Goal: Task Accomplishment & Management: Use online tool/utility

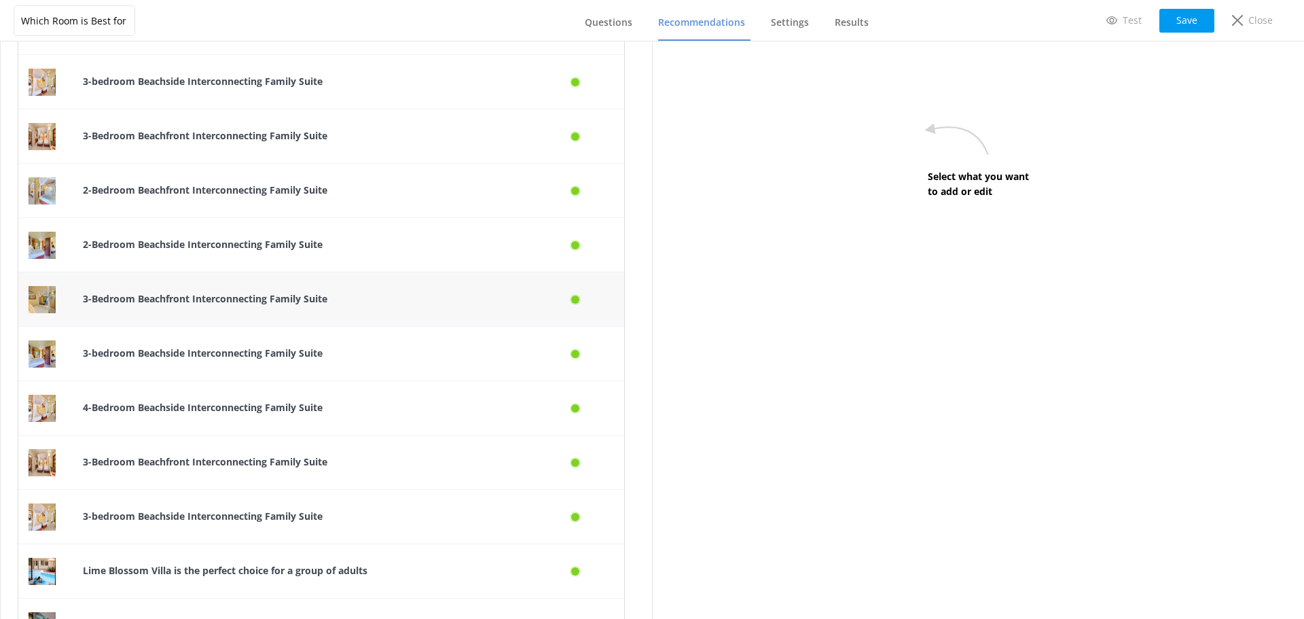
scroll to position [1790, 0]
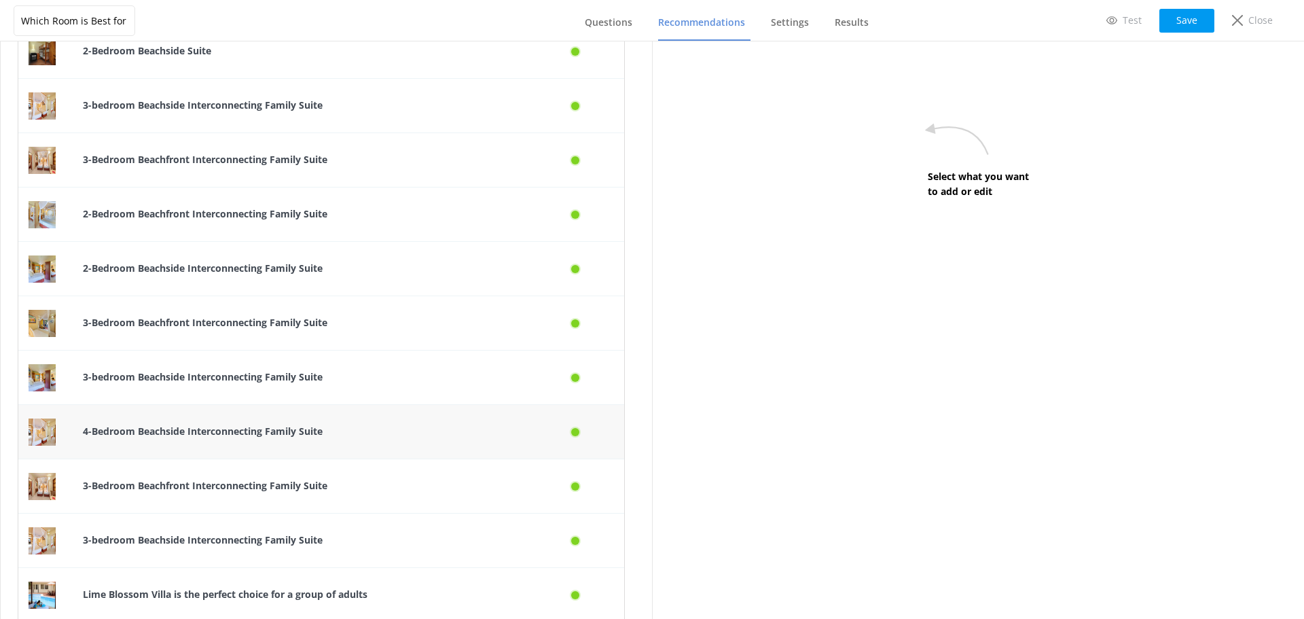
click at [273, 416] on div "4-Bedroom Beachside Interconnecting Family Suite" at bounding box center [301, 432] width 457 height 54
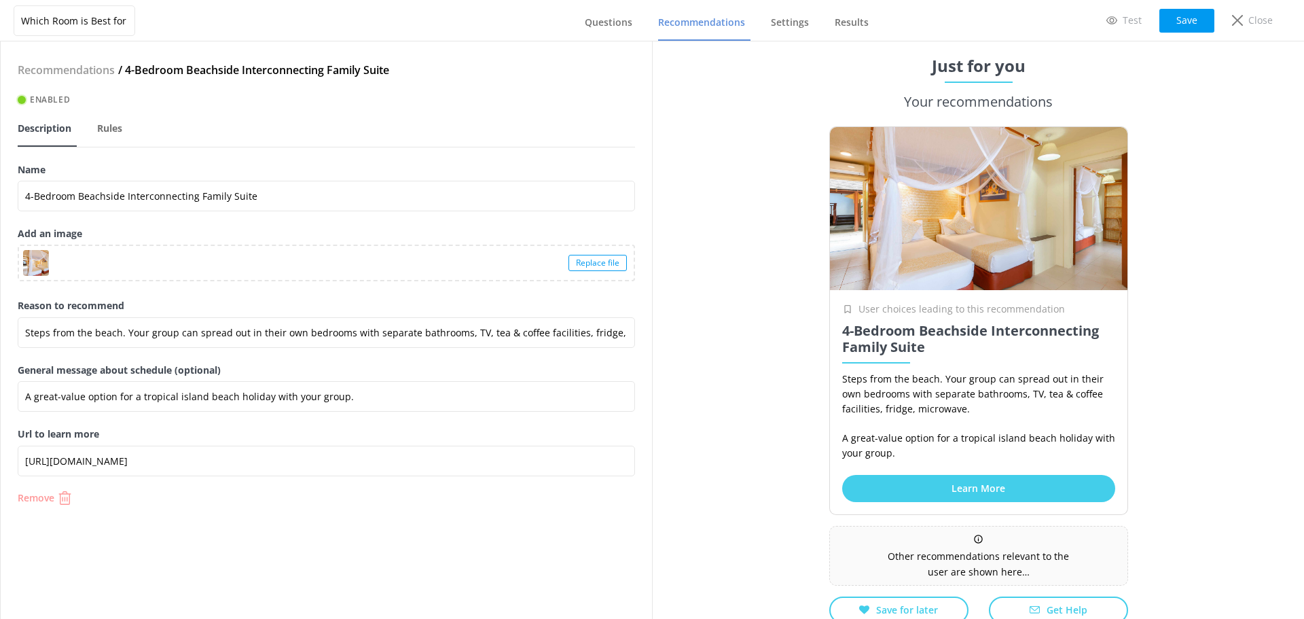
click at [39, 495] on p "Remove" at bounding box center [36, 498] width 37 height 10
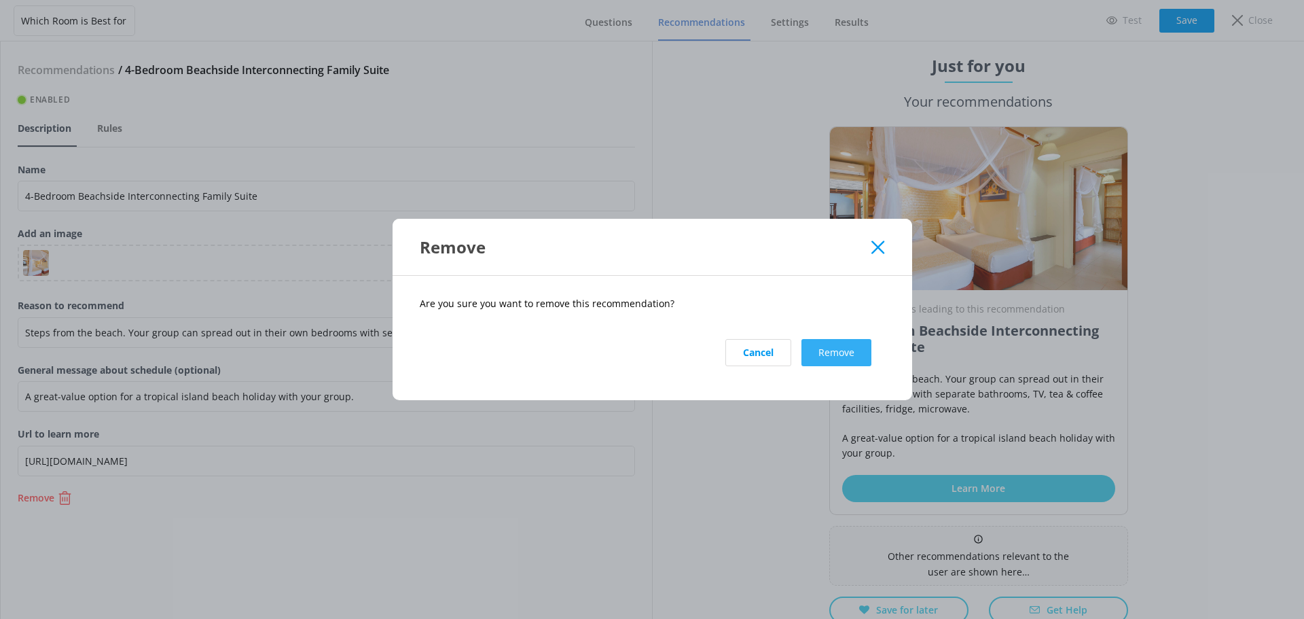
click at [832, 351] on button "Remove" at bounding box center [837, 352] width 70 height 27
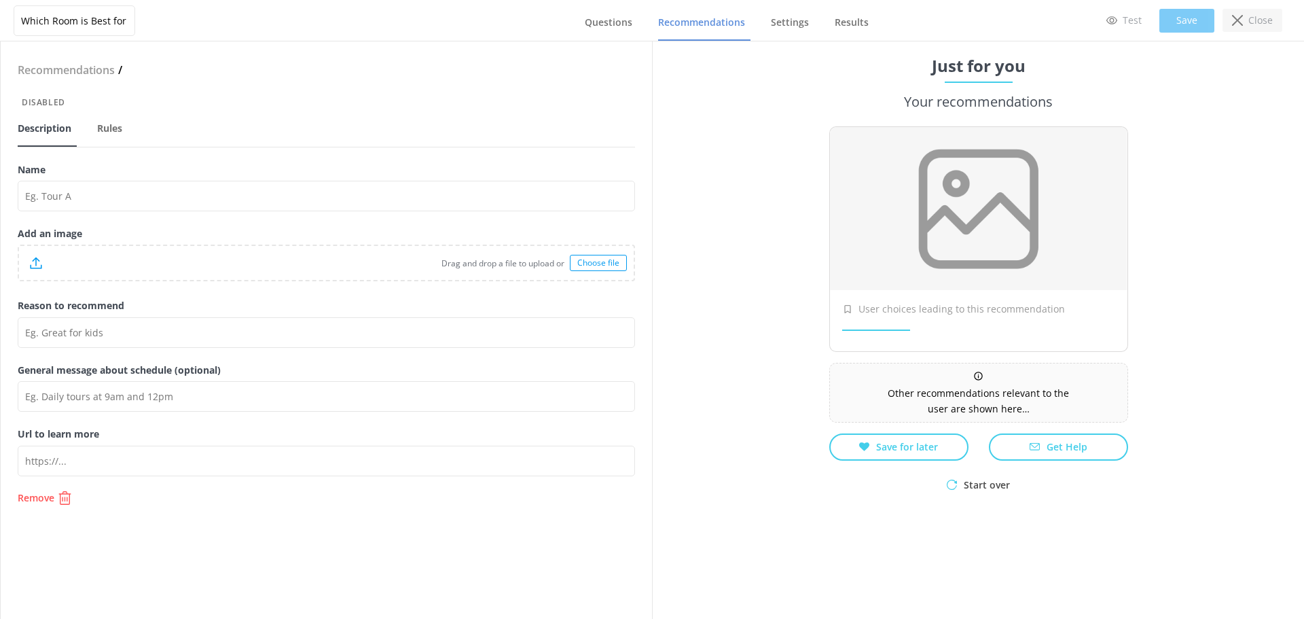
click at [1258, 17] on p "Close" at bounding box center [1261, 20] width 24 height 15
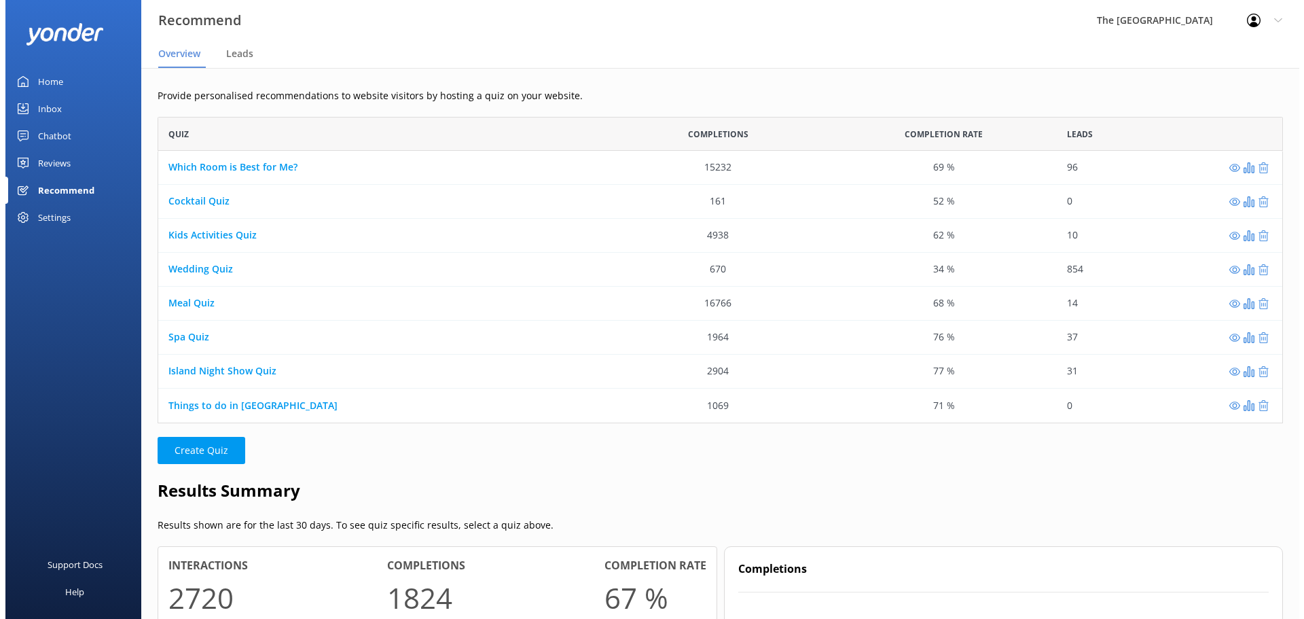
scroll to position [296, 1115]
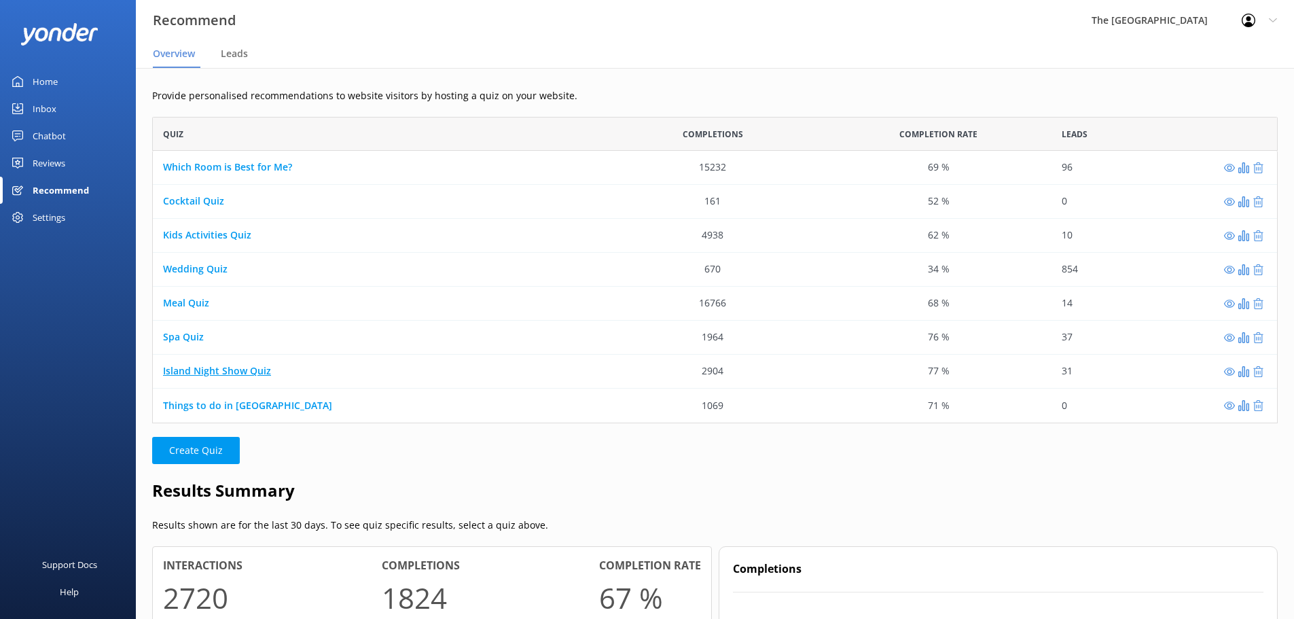
click at [222, 367] on link "Island Night Show Quiz" at bounding box center [217, 371] width 108 height 13
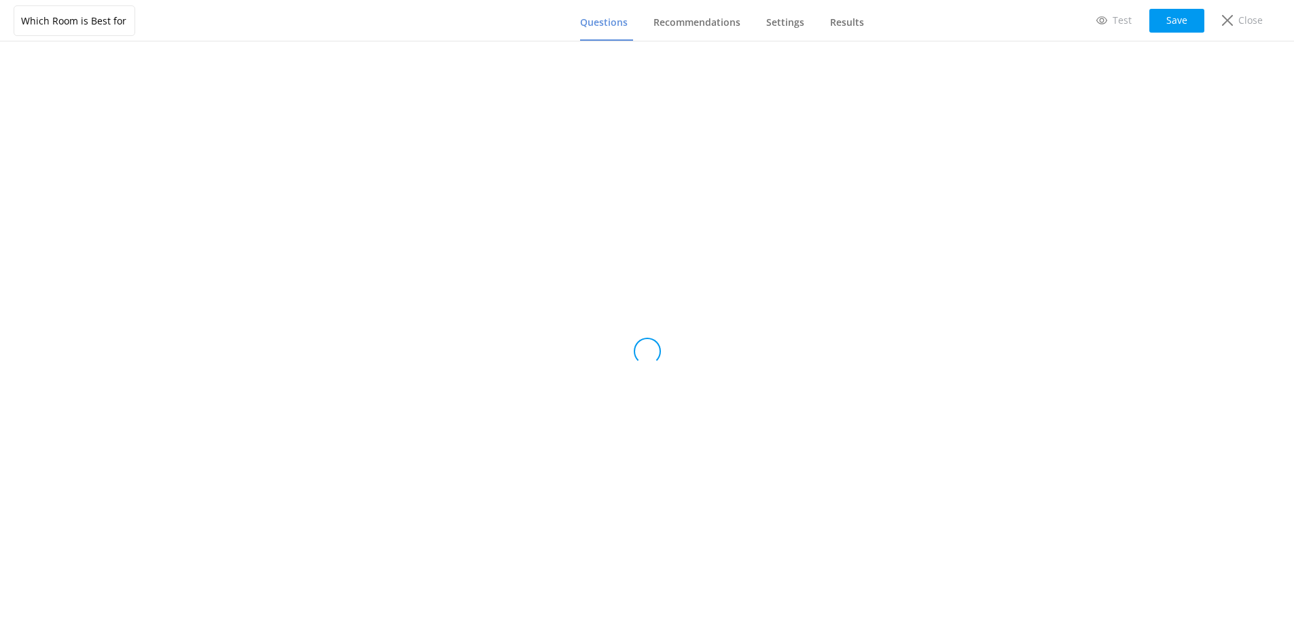
type input "Island Night Show Quiz"
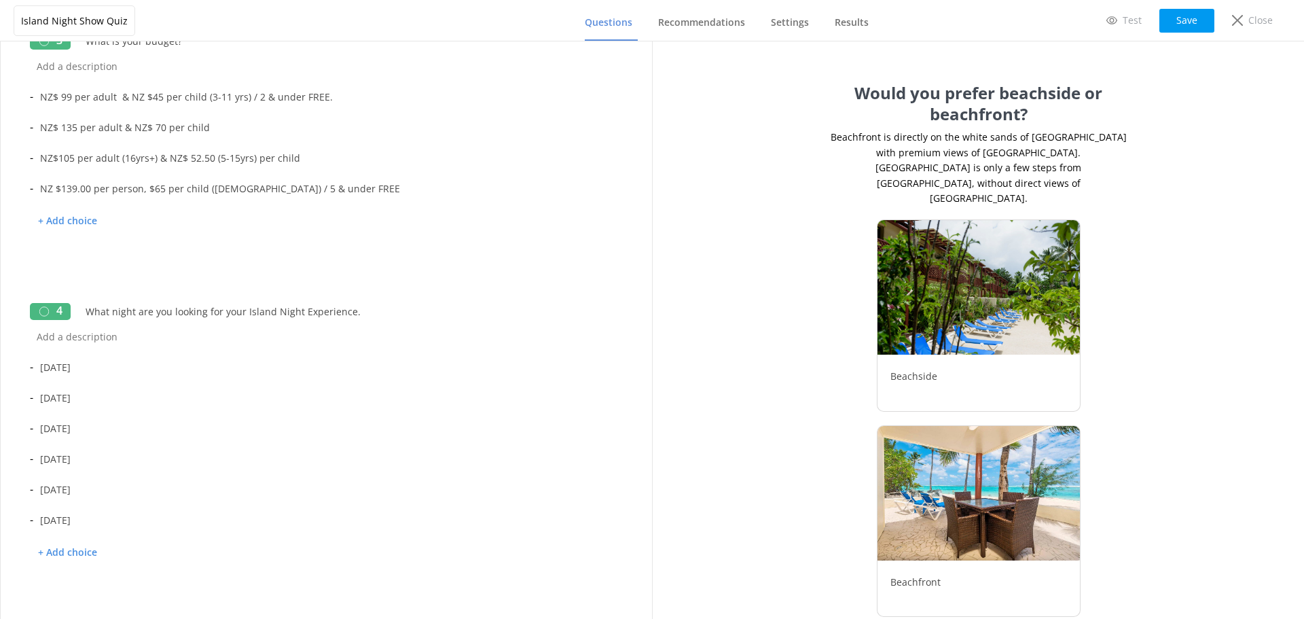
scroll to position [374, 0]
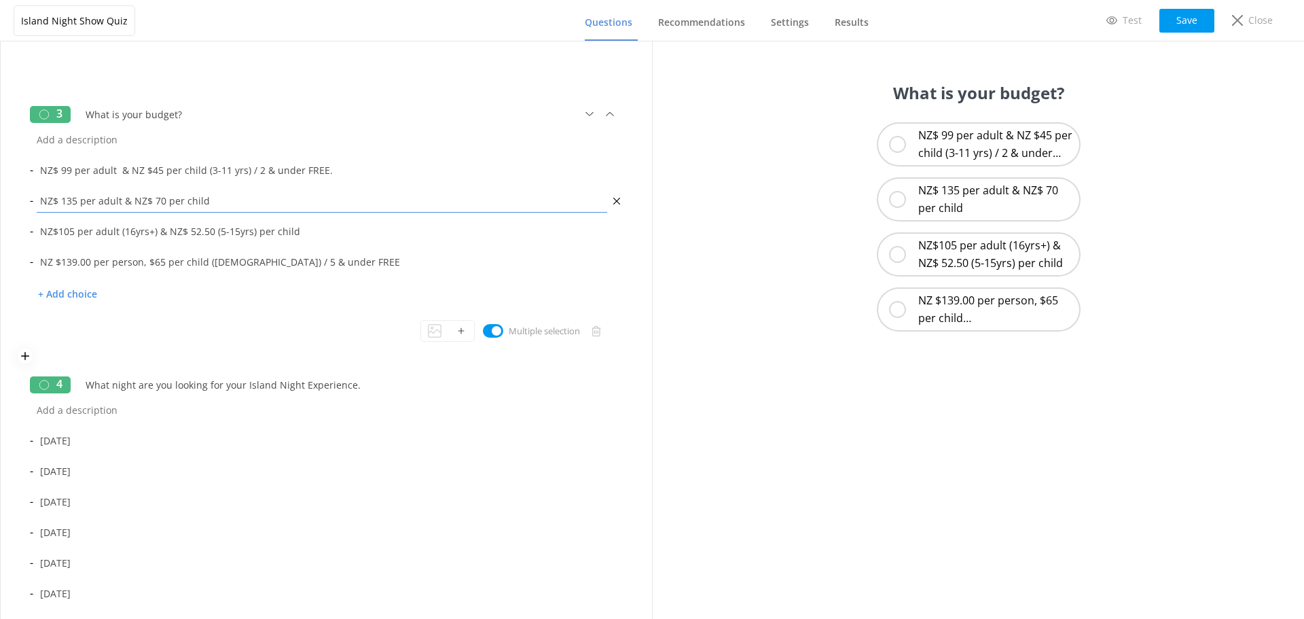
click at [217, 206] on input "NZ$ 135 per adult & NZ$ 70 per child" at bounding box center [321, 200] width 577 height 31
click at [1119, 19] on link "Test" at bounding box center [1124, 20] width 54 height 23
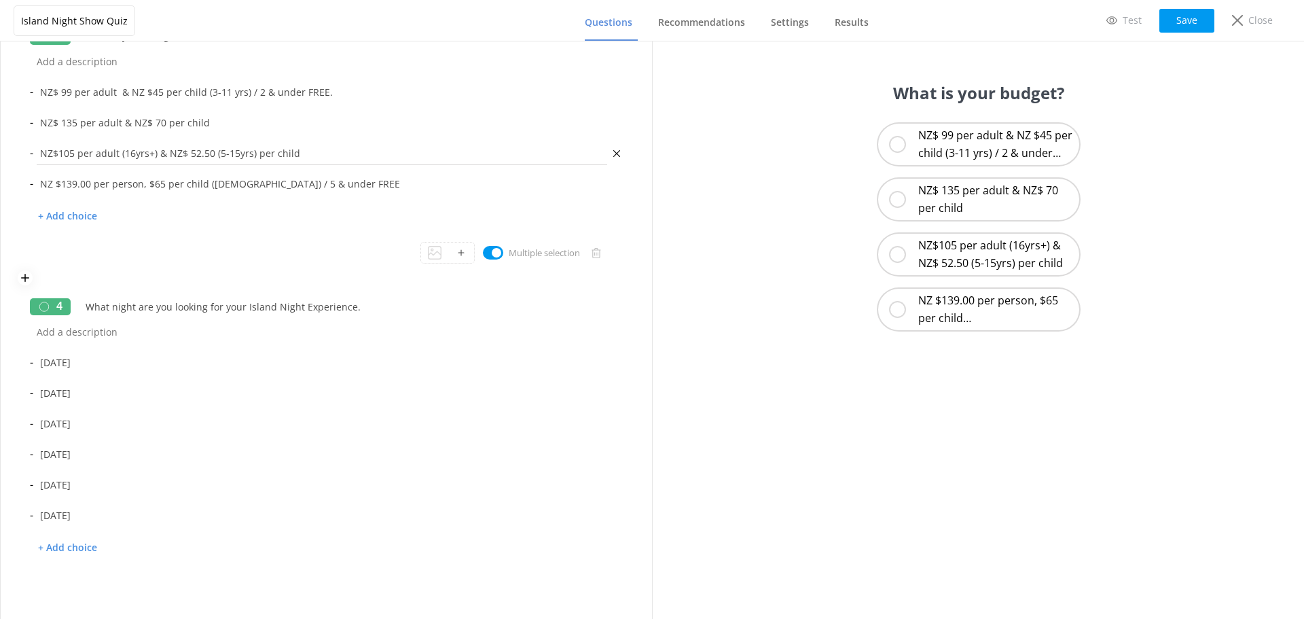
scroll to position [476, 0]
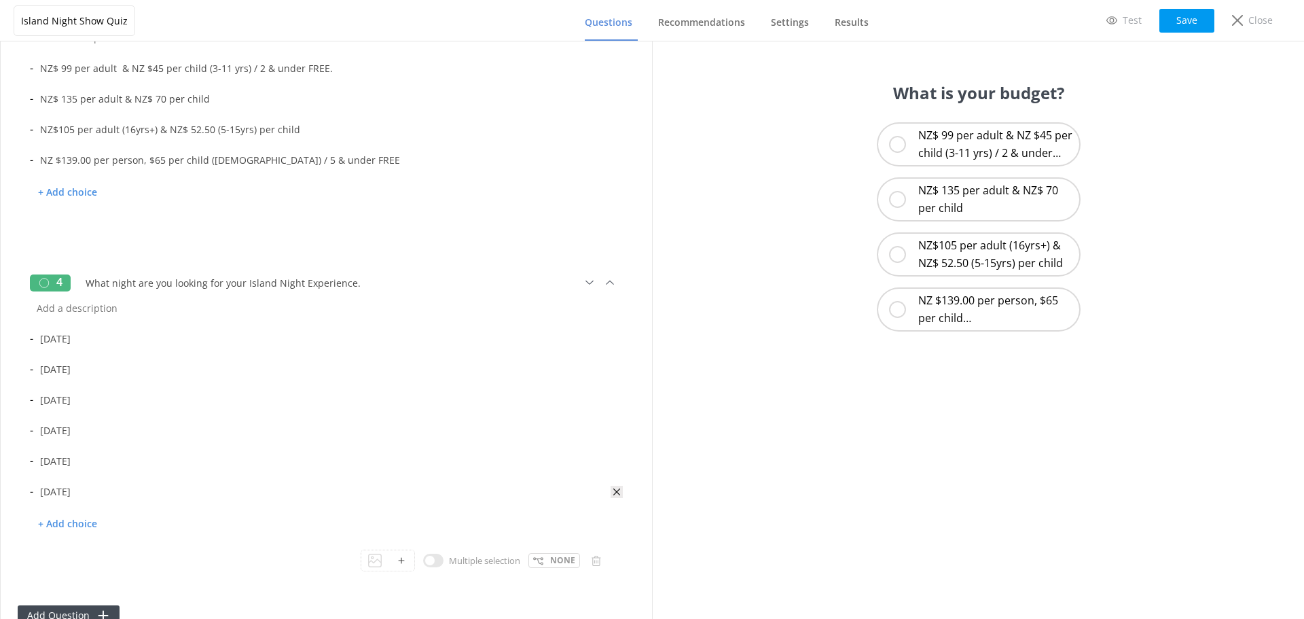
click at [611, 495] on icon at bounding box center [617, 492] width 12 height 12
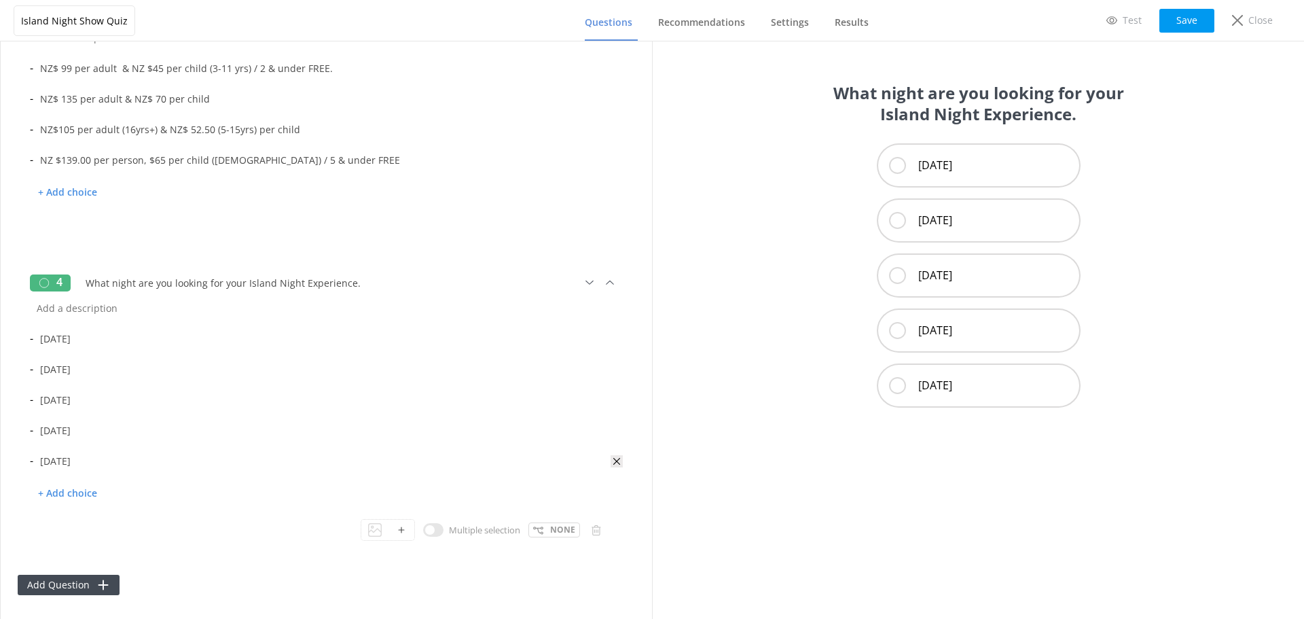
click at [611, 462] on icon at bounding box center [617, 461] width 12 height 12
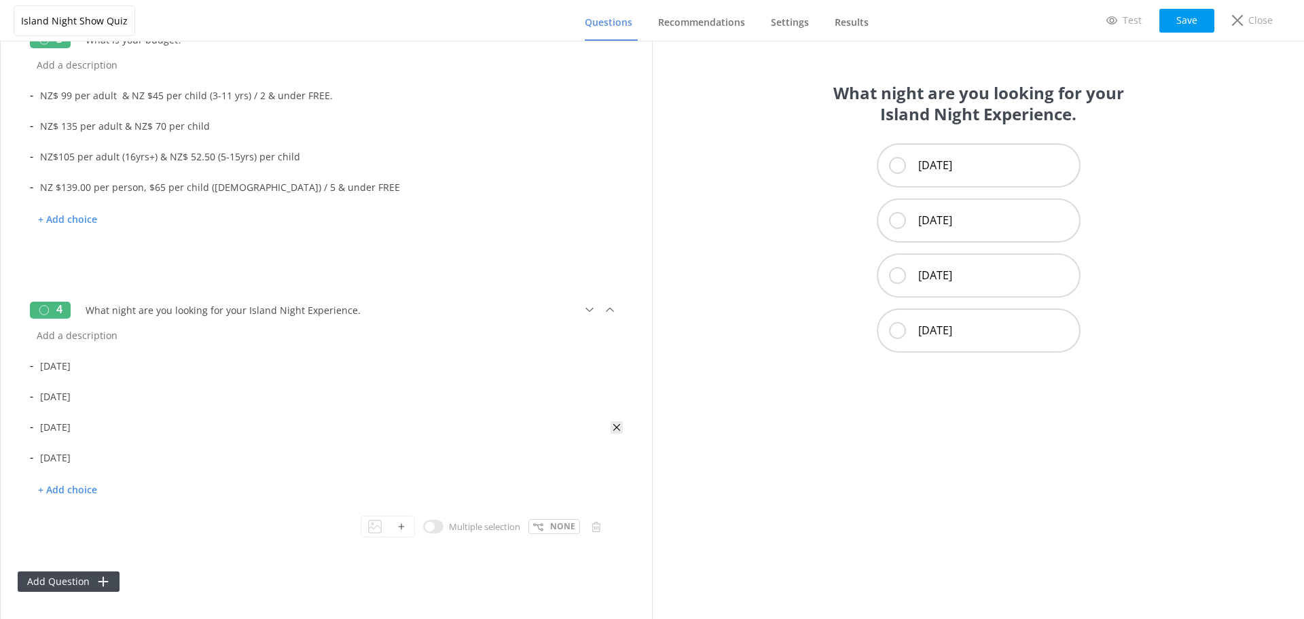
click at [611, 429] on icon at bounding box center [617, 427] width 12 height 12
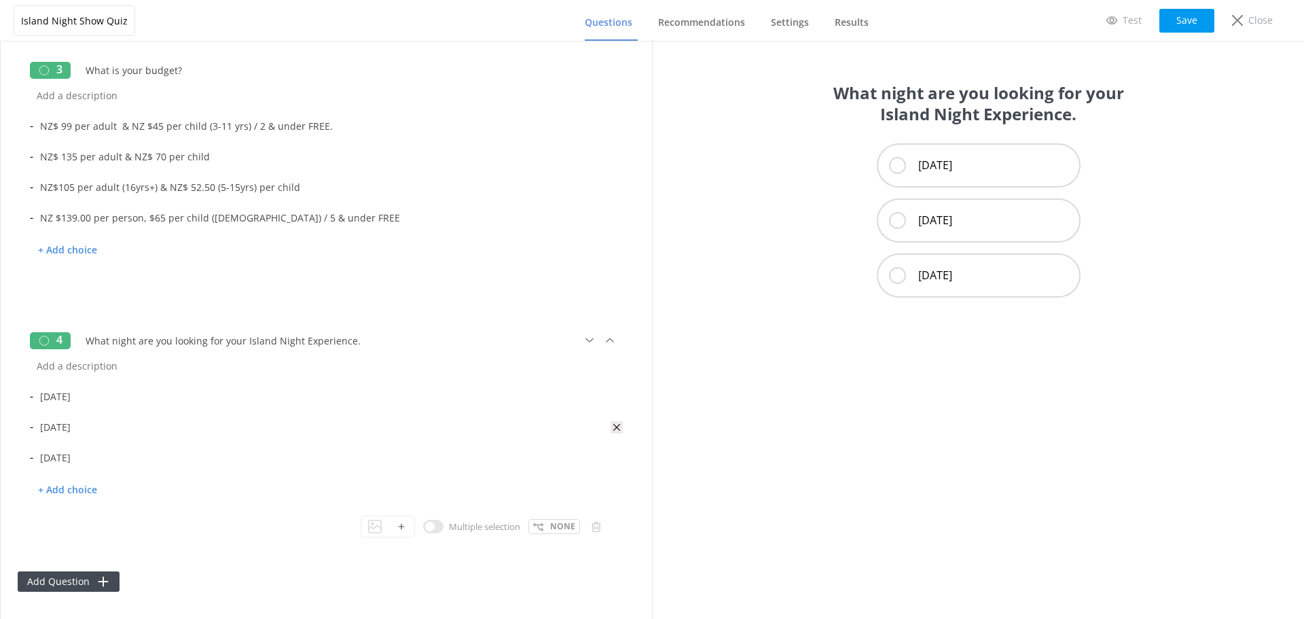
click at [611, 426] on icon at bounding box center [617, 427] width 12 height 12
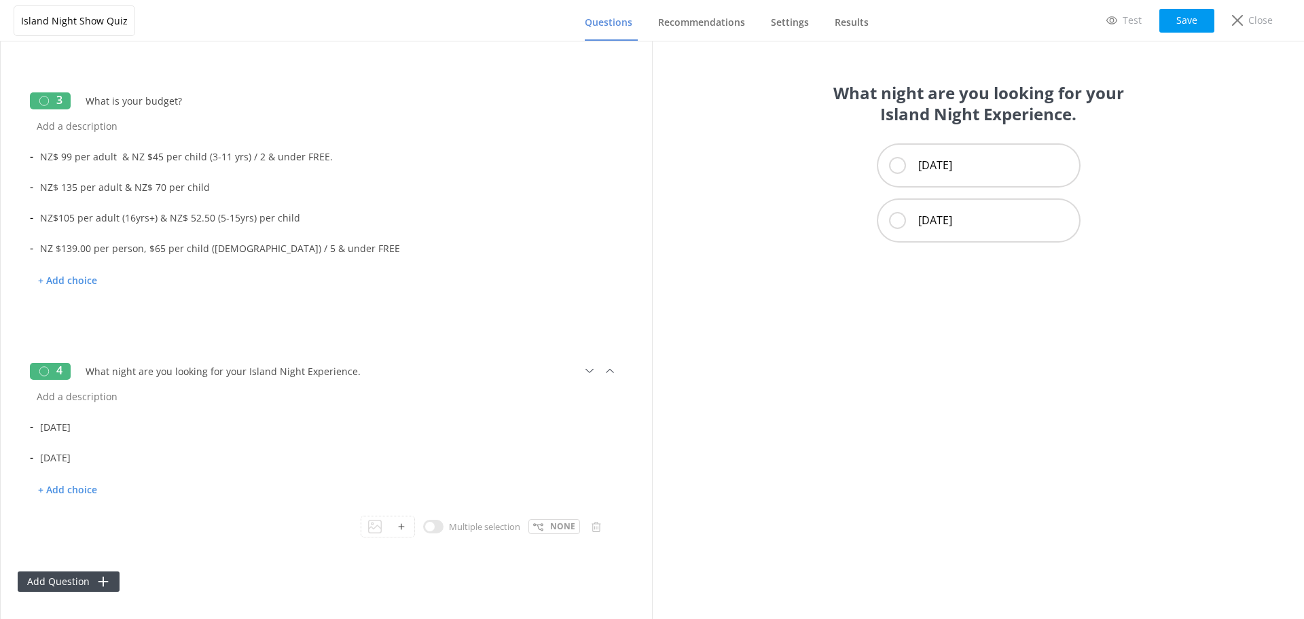
scroll to position [387, 0]
click at [175, 429] on input "[DATE]" at bounding box center [321, 427] width 577 height 31
click at [624, 460] on div "4 What night are you looking for your Island Night Experience. - [DATE] - [DATE…" at bounding box center [327, 453] width 618 height 209
drag, startPoint x: 1181, startPoint y: 26, endPoint x: 1171, endPoint y: 48, distance: 24.0
click at [1181, 25] on button "Save" at bounding box center [1187, 21] width 55 height 24
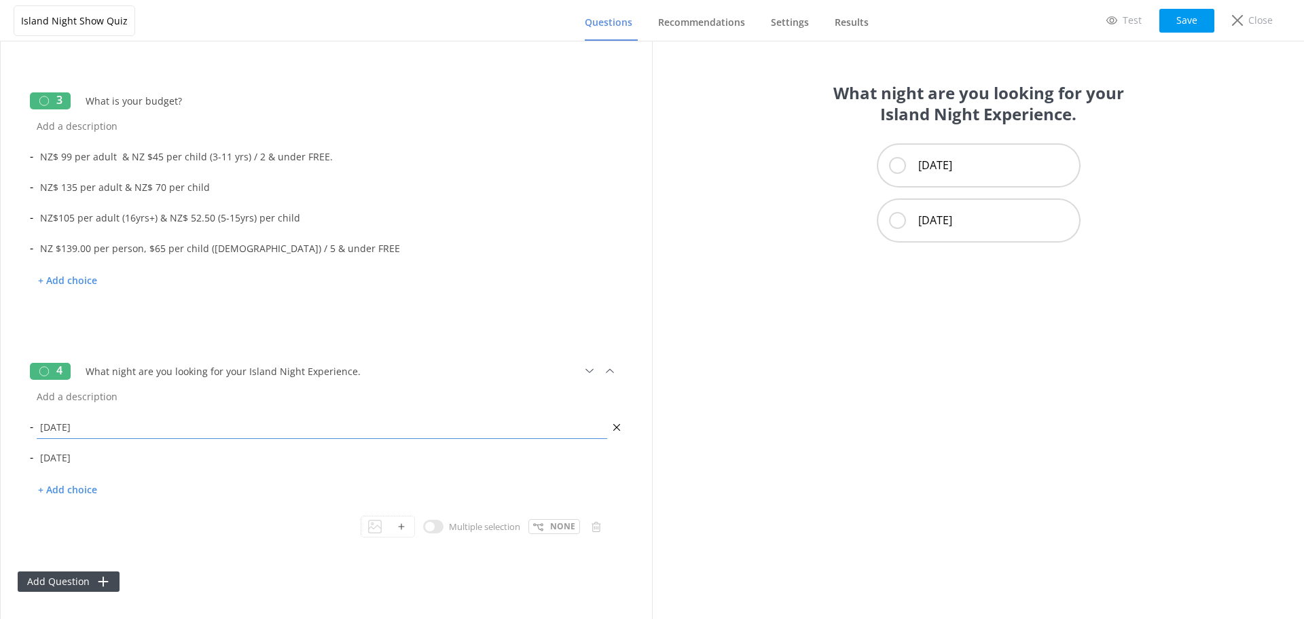
click at [94, 427] on input "[DATE]" at bounding box center [321, 427] width 577 height 31
click at [1132, 21] on p "Test" at bounding box center [1132, 20] width 19 height 15
click at [181, 452] on input "[DATE]" at bounding box center [321, 457] width 577 height 31
click at [690, 26] on span "Recommendations" at bounding box center [701, 23] width 87 height 14
click at [1185, 29] on button "Save" at bounding box center [1187, 21] width 55 height 24
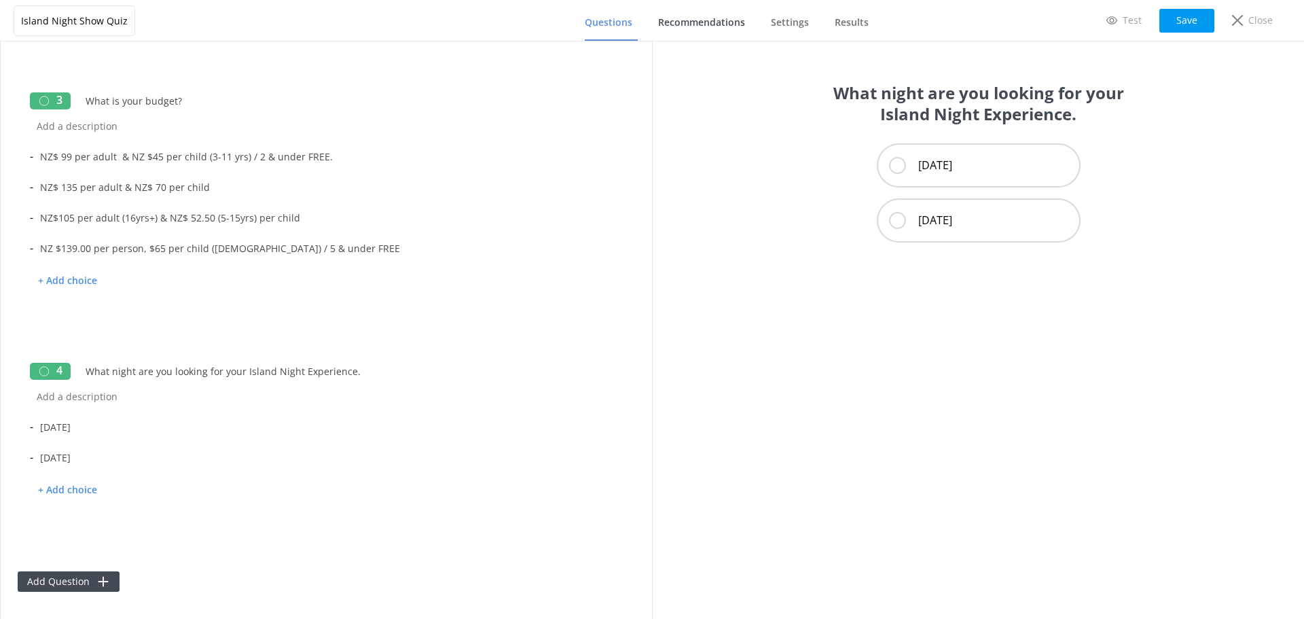
drag, startPoint x: 725, startPoint y: 30, endPoint x: 690, endPoint y: 29, distance: 35.4
click at [725, 29] on link "Recommendations" at bounding box center [704, 22] width 92 height 35
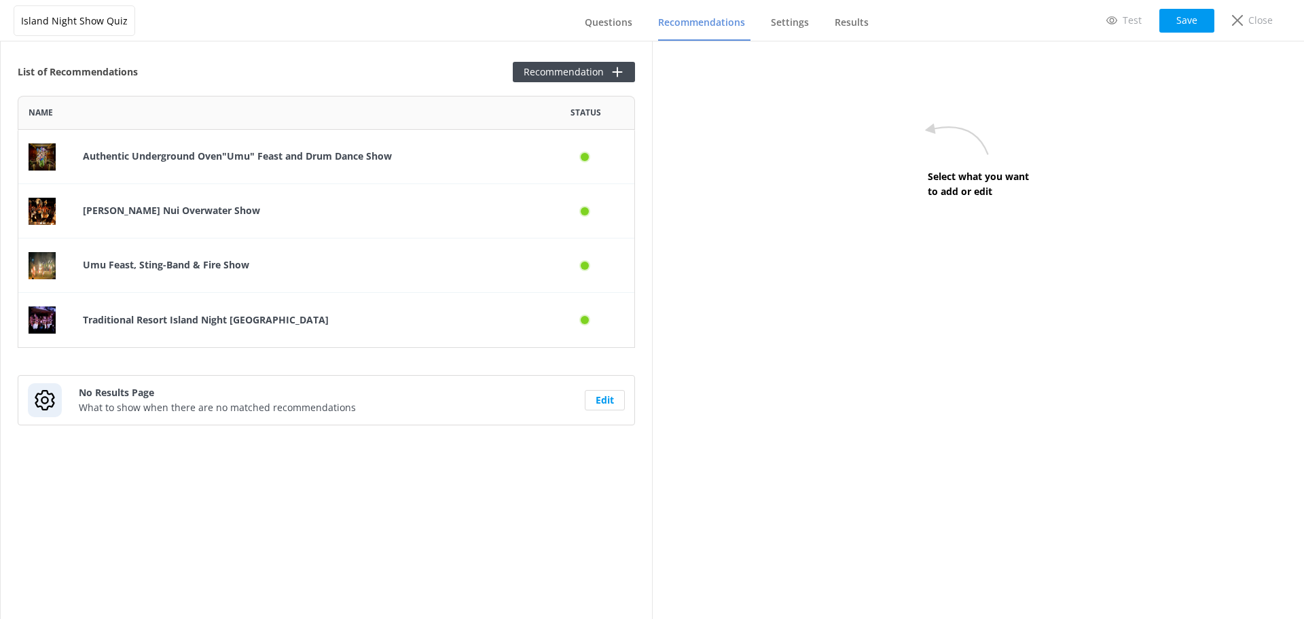
scroll to position [242, 607]
click at [690, 27] on span "Recommendations" at bounding box center [701, 23] width 87 height 14
click at [781, 33] on link "Settings" at bounding box center [792, 22] width 43 height 35
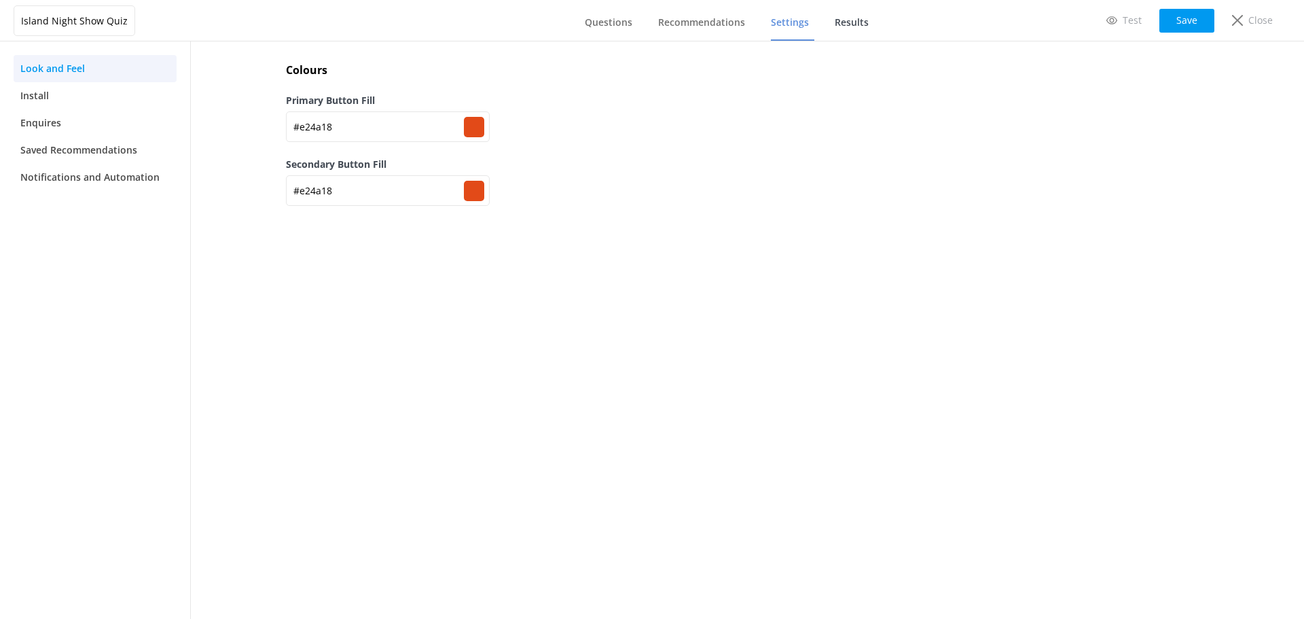
click at [872, 26] on link "Results" at bounding box center [854, 22] width 39 height 35
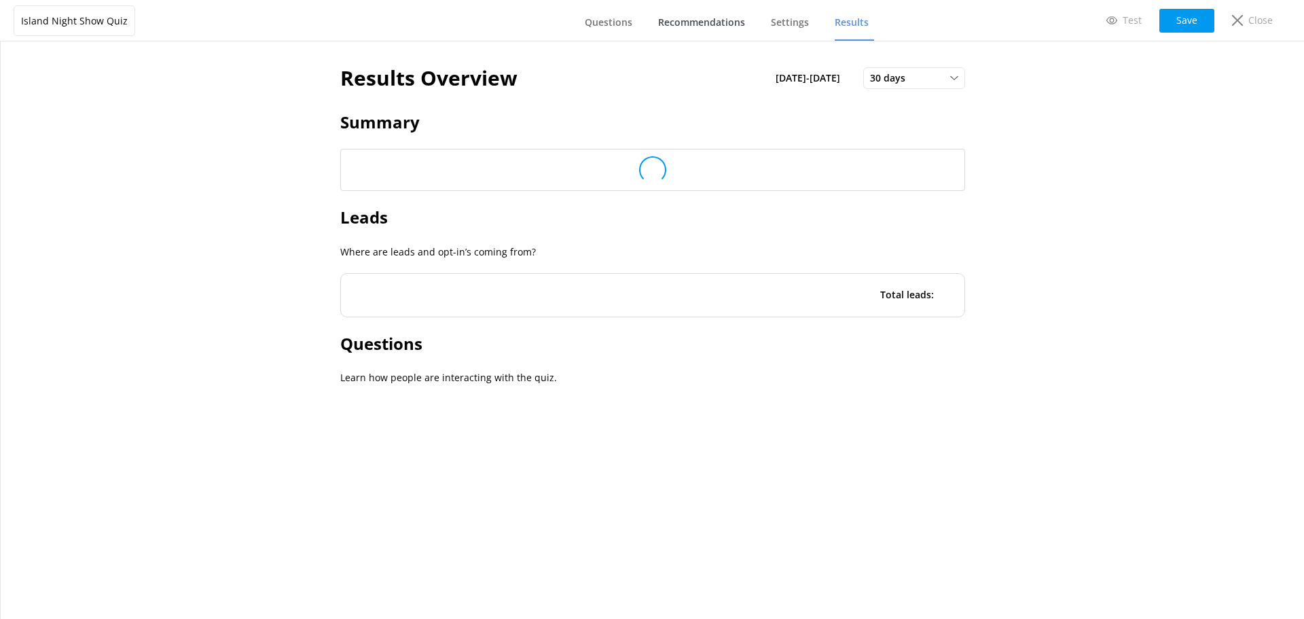
click at [690, 27] on span "Recommendations" at bounding box center [701, 23] width 87 height 14
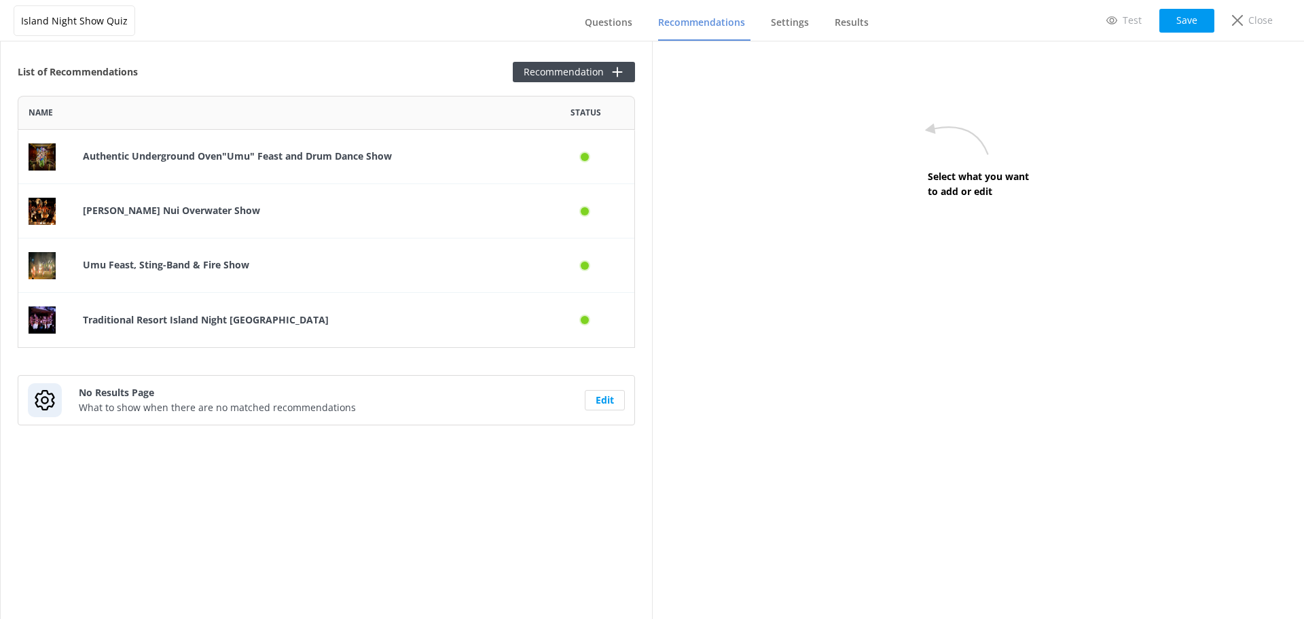
scroll to position [242, 607]
click at [622, 24] on span "Questions" at bounding box center [609, 23] width 48 height 14
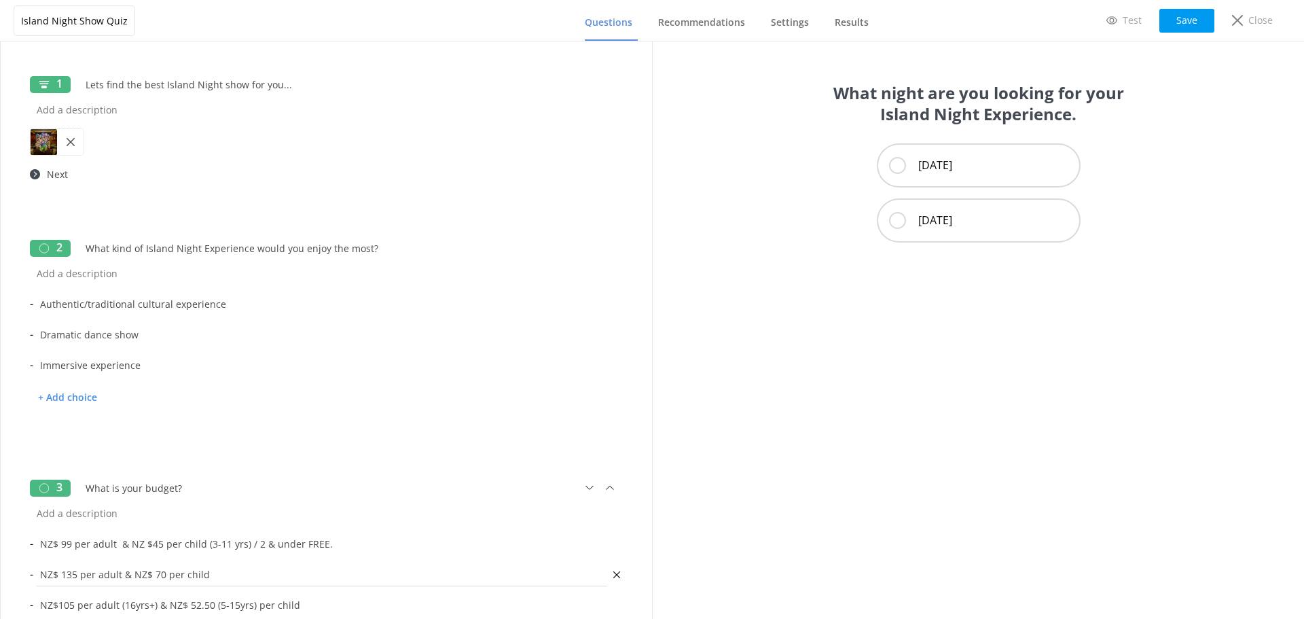
scroll to position [387, 0]
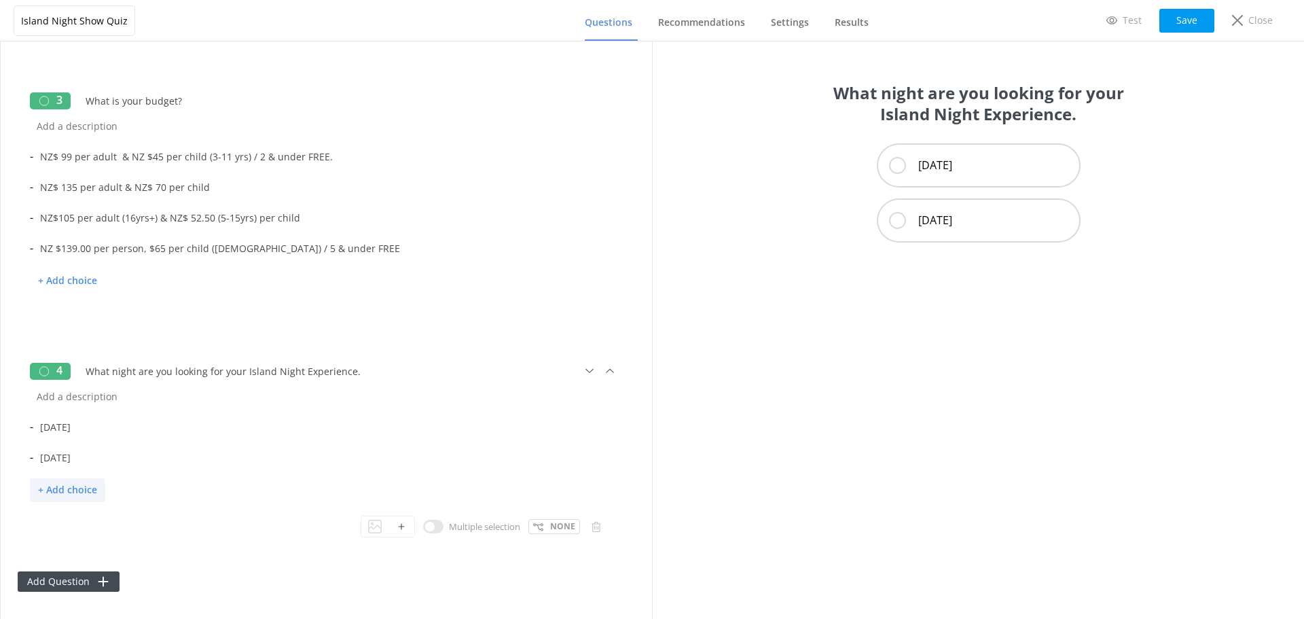
click at [58, 488] on p "+ Add choice" at bounding box center [67, 490] width 75 height 24
click at [89, 501] on input "text" at bounding box center [321, 488] width 577 height 31
type input "[DATE]"
click at [185, 528] on div "- [DATE] - [DATE] - [DATE] + Add choice" at bounding box center [326, 479] width 593 height 135
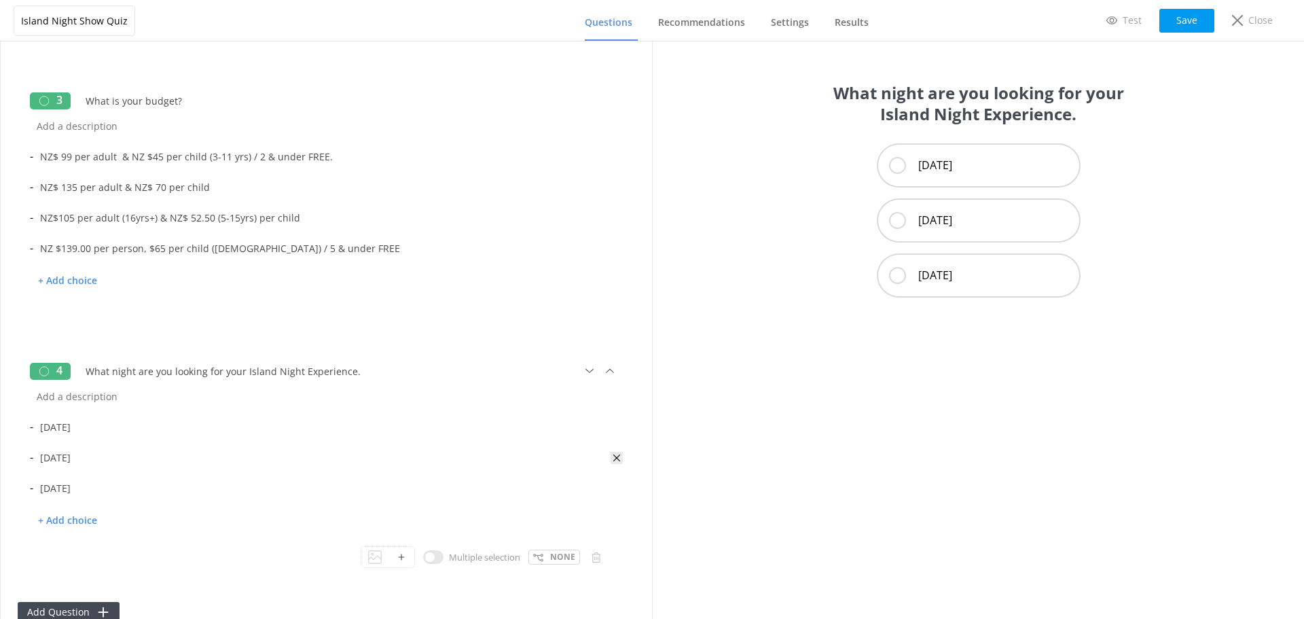
click at [613, 459] on use at bounding box center [616, 457] width 7 height 7
click at [109, 496] on div "- [DATE] - [DATE] + Add choice" at bounding box center [326, 464] width 593 height 104
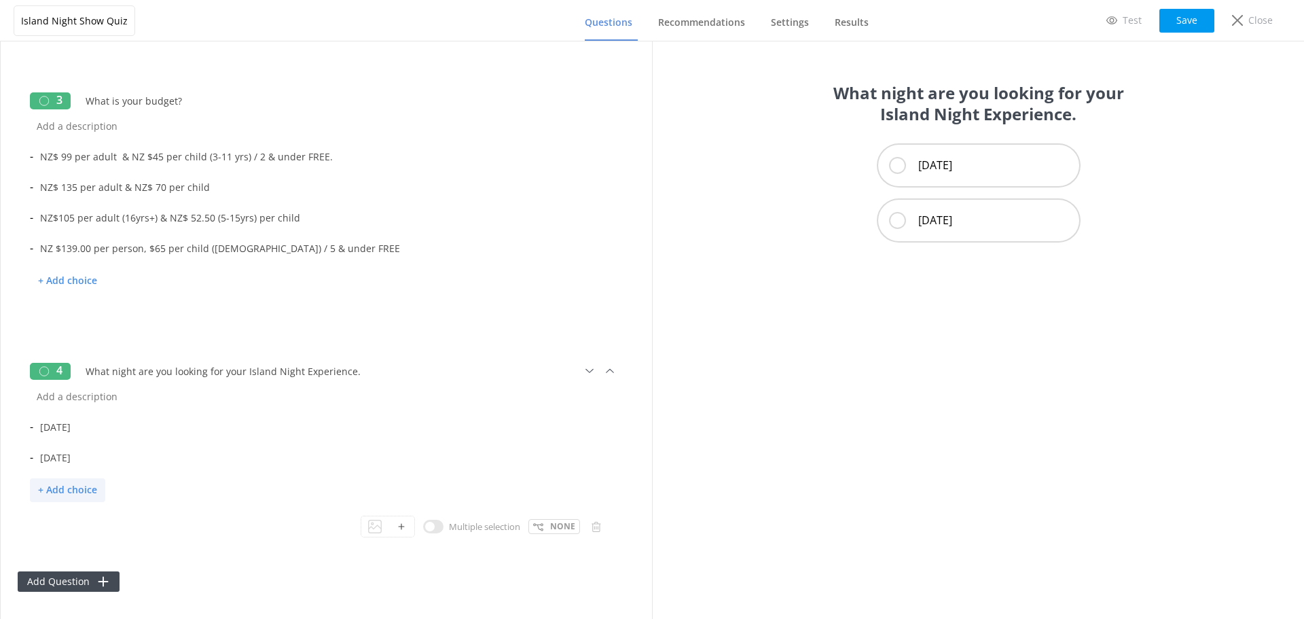
click at [66, 491] on p "+ Add choice" at bounding box center [67, 490] width 75 height 24
click at [206, 494] on input "text" at bounding box center [321, 488] width 577 height 31
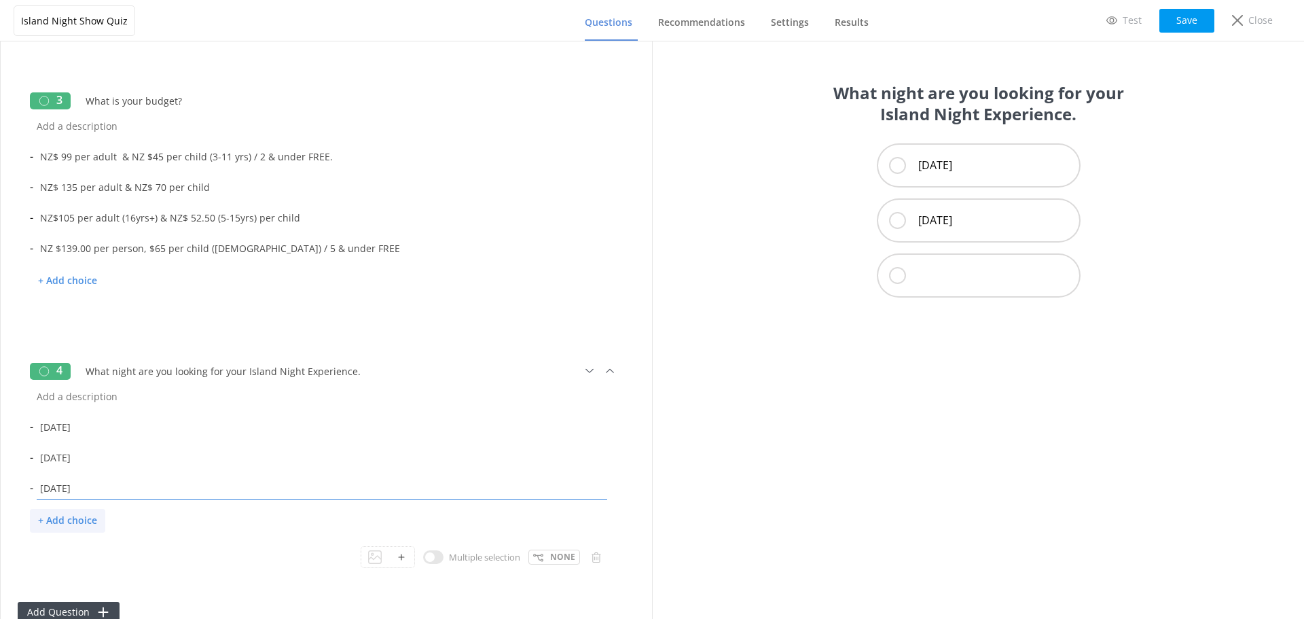
type input "[DATE]"
click at [94, 514] on p "+ Add choice" at bounding box center [67, 521] width 75 height 24
click at [109, 505] on input "text" at bounding box center [321, 518] width 577 height 31
type input "[DATE]"
click at [94, 554] on p "+ Add choice" at bounding box center [67, 551] width 75 height 24
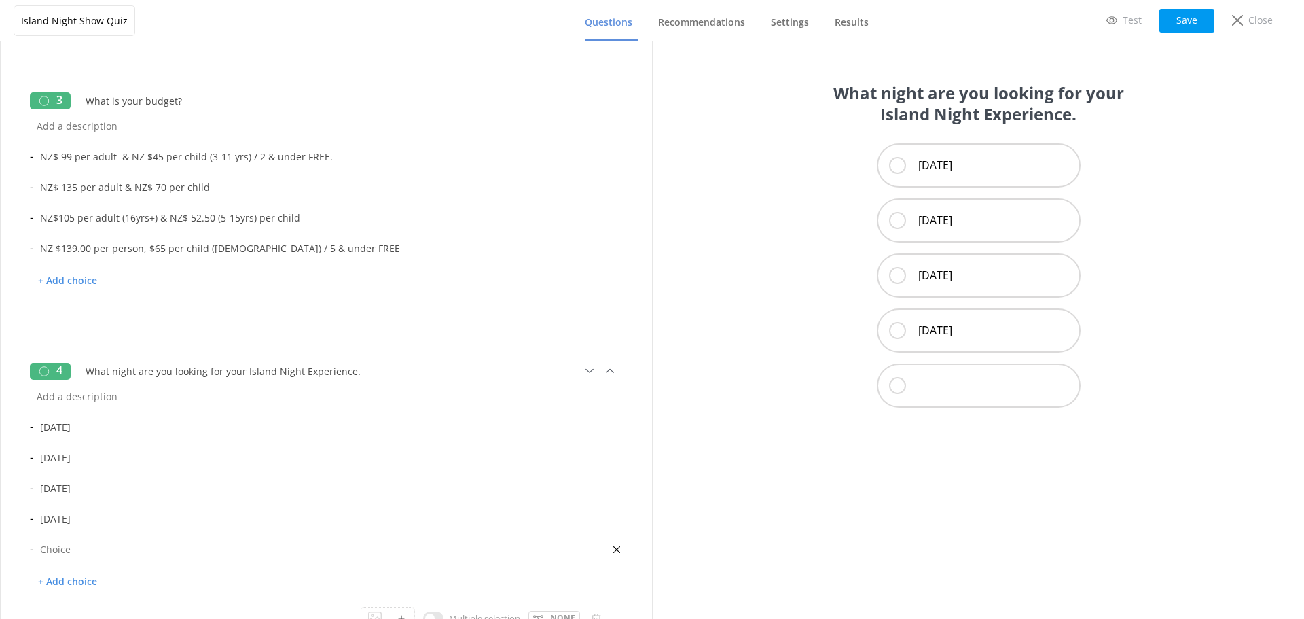
click at [109, 546] on input "text" at bounding box center [321, 549] width 577 height 31
type input "[DATE]"
click at [56, 586] on p "+ Add choice" at bounding box center [67, 582] width 75 height 24
click at [95, 582] on input "text" at bounding box center [321, 580] width 577 height 31
type input "[DATE]"
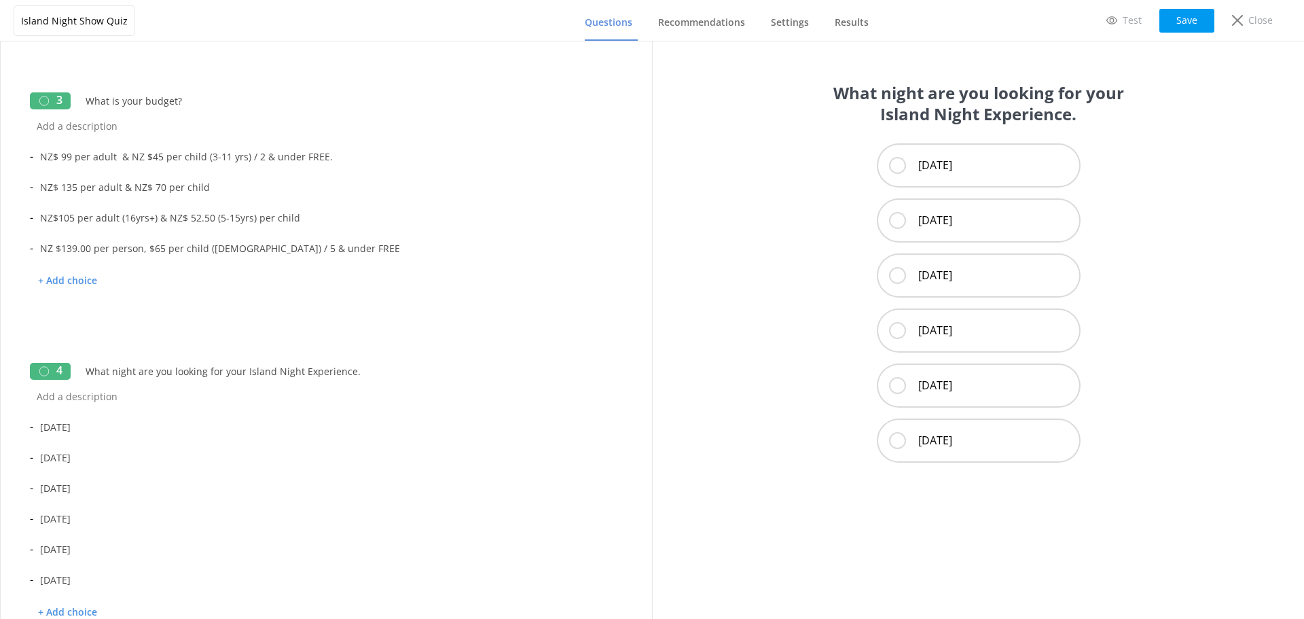
click at [727, 376] on div "What night are you looking for your Island Night Experience. [DATE] [DATE] [DAT…" at bounding box center [978, 329] width 652 height 577
click at [1177, 26] on button "Save" at bounding box center [1187, 21] width 55 height 24
click at [1220, 275] on div "What night are you looking for your Island Night Experience. [DATE] [DATE] [DAT…" at bounding box center [978, 329] width 652 height 577
